Goal: Find specific page/section: Find specific page/section

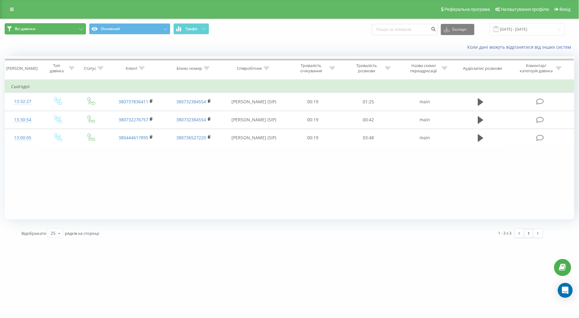
click at [24, 26] on span "Всі дзвінки" at bounding box center [25, 28] width 20 height 5
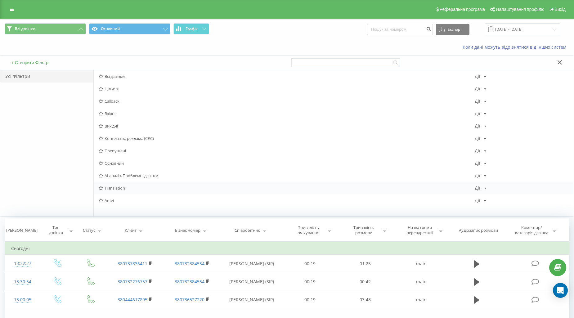
click at [119, 188] on span "Translation" at bounding box center [287, 188] width 376 height 4
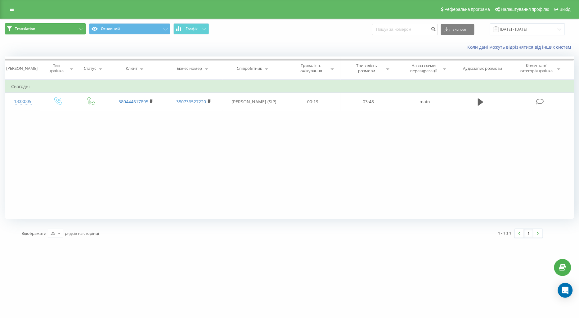
click at [30, 31] on span "Translation" at bounding box center [25, 28] width 20 height 5
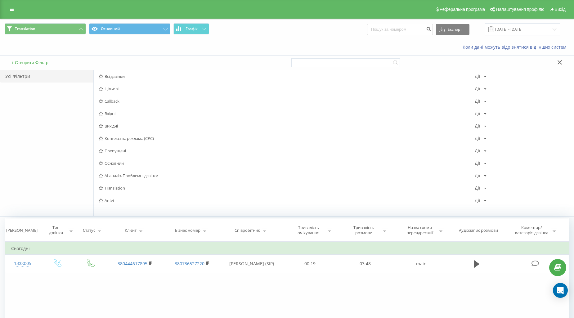
click at [109, 76] on span "Всі дзвінки" at bounding box center [287, 76] width 376 height 4
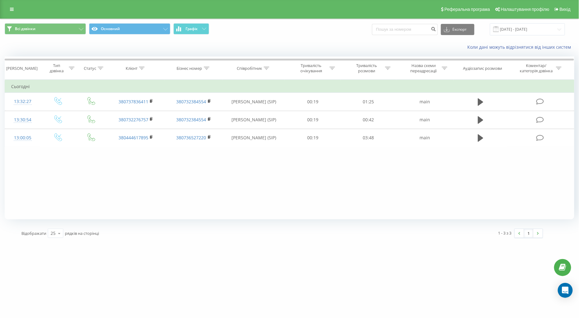
click at [182, 283] on div "[DOMAIN_NAME] Проекти [DOMAIN_NAME] Дашборд Центр звернень Журнал дзвінків Журн…" at bounding box center [289, 159] width 579 height 318
